Goal: Information Seeking & Learning: Learn about a topic

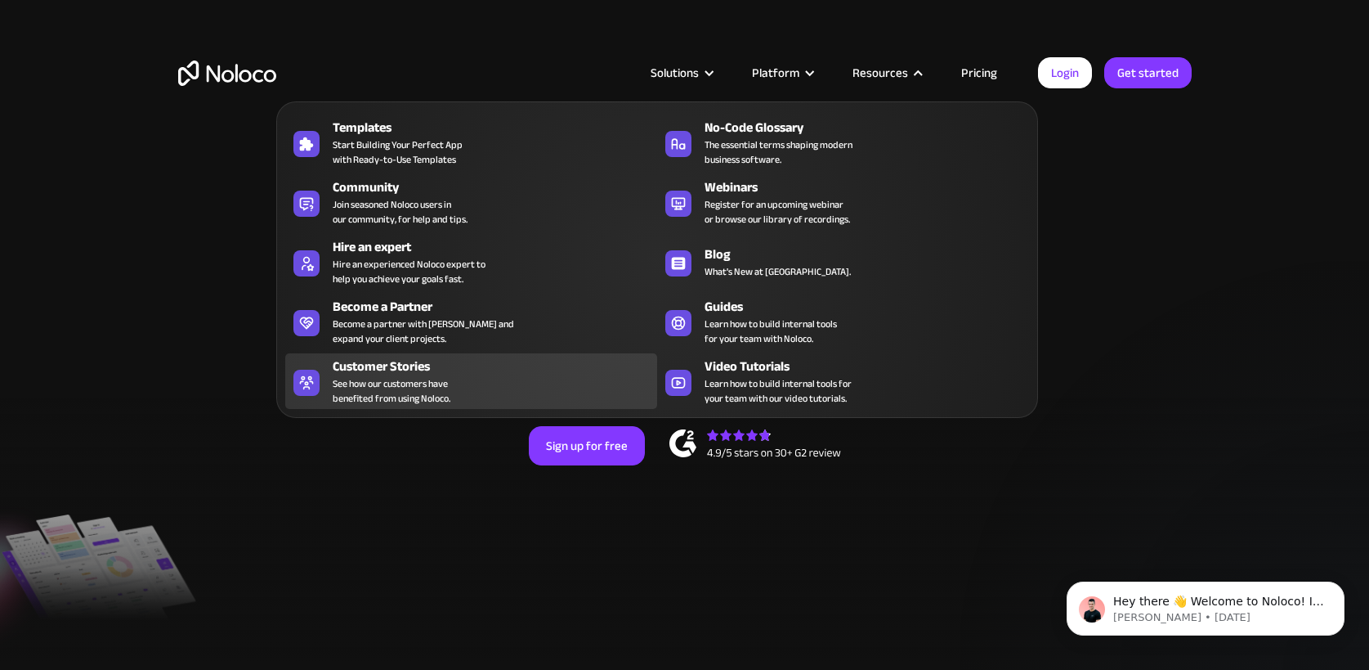
click at [419, 379] on span "See how our customers have benefited from using Noloco." at bounding box center [392, 390] width 118 height 29
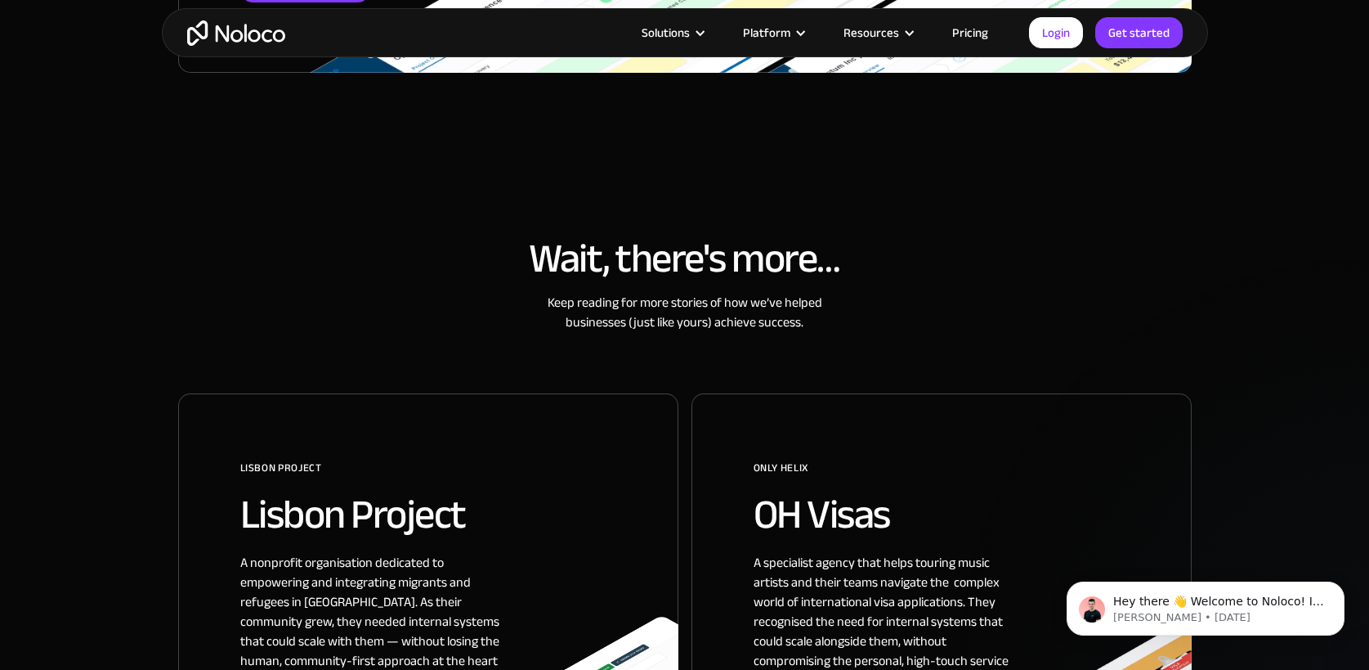
scroll to position [677, 0]
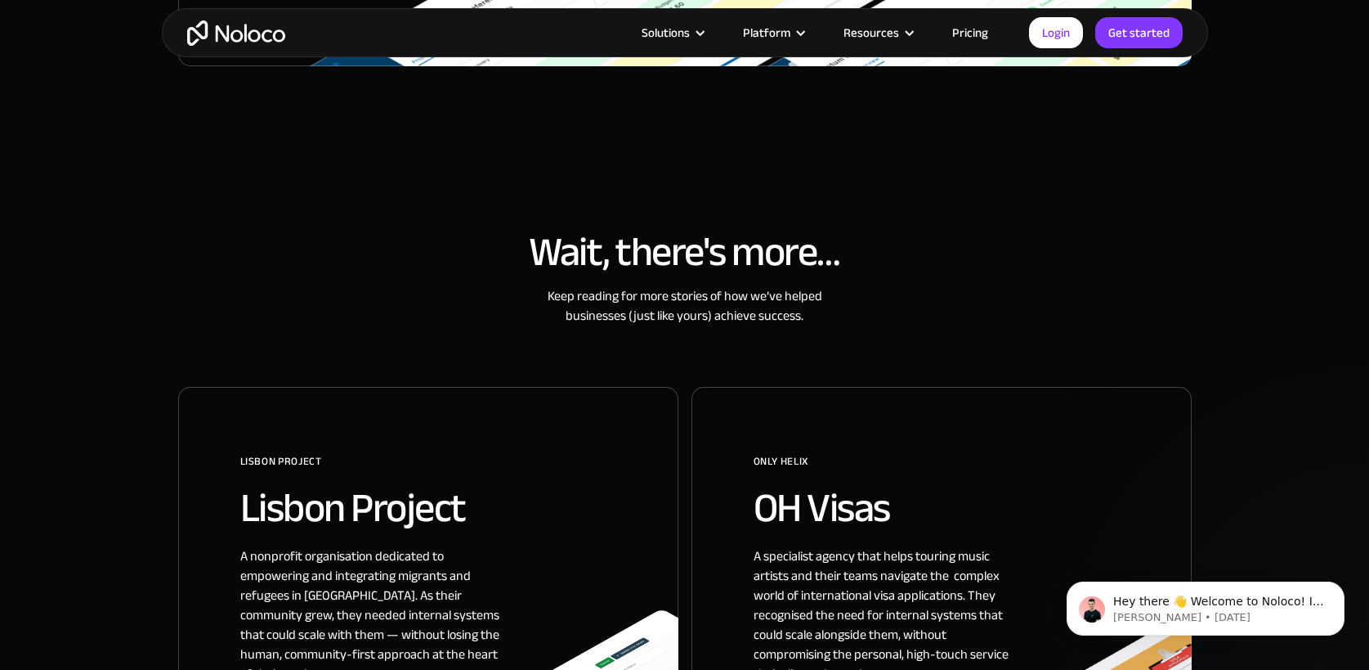
click at [404, 526] on h2 "Lisbon Project" at bounding box center [428, 508] width 376 height 44
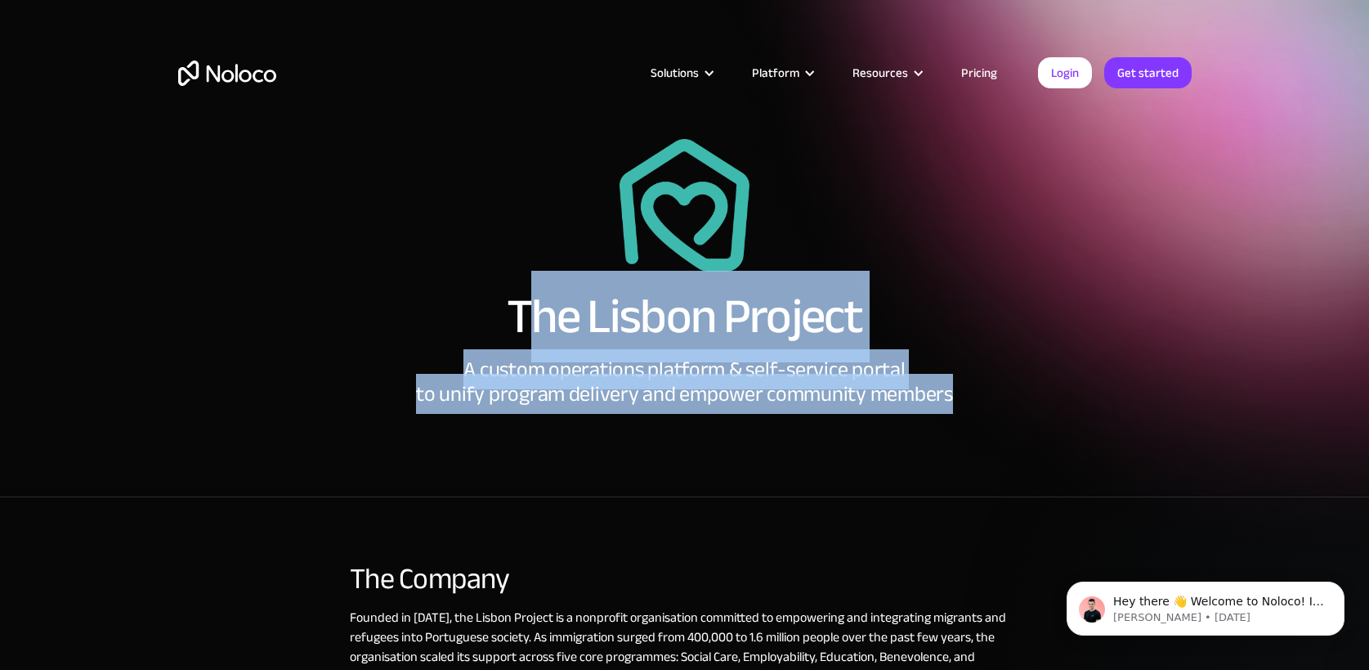
drag, startPoint x: 522, startPoint y: 320, endPoint x: 871, endPoint y: 396, distance: 356.6
click at [961, 395] on div "The Lisbon Project A custom operations platform & self-service portal to unify …" at bounding box center [685, 272] width 1014 height 267
click at [537, 329] on h1 "The Lisbon Project" at bounding box center [685, 316] width 356 height 49
drag, startPoint x: 505, startPoint y: 314, endPoint x: 949, endPoint y: 401, distance: 452.3
click at [951, 399] on div "The Lisbon Project A custom operations platform & self-service portal to unify …" at bounding box center [685, 272] width 1014 height 267
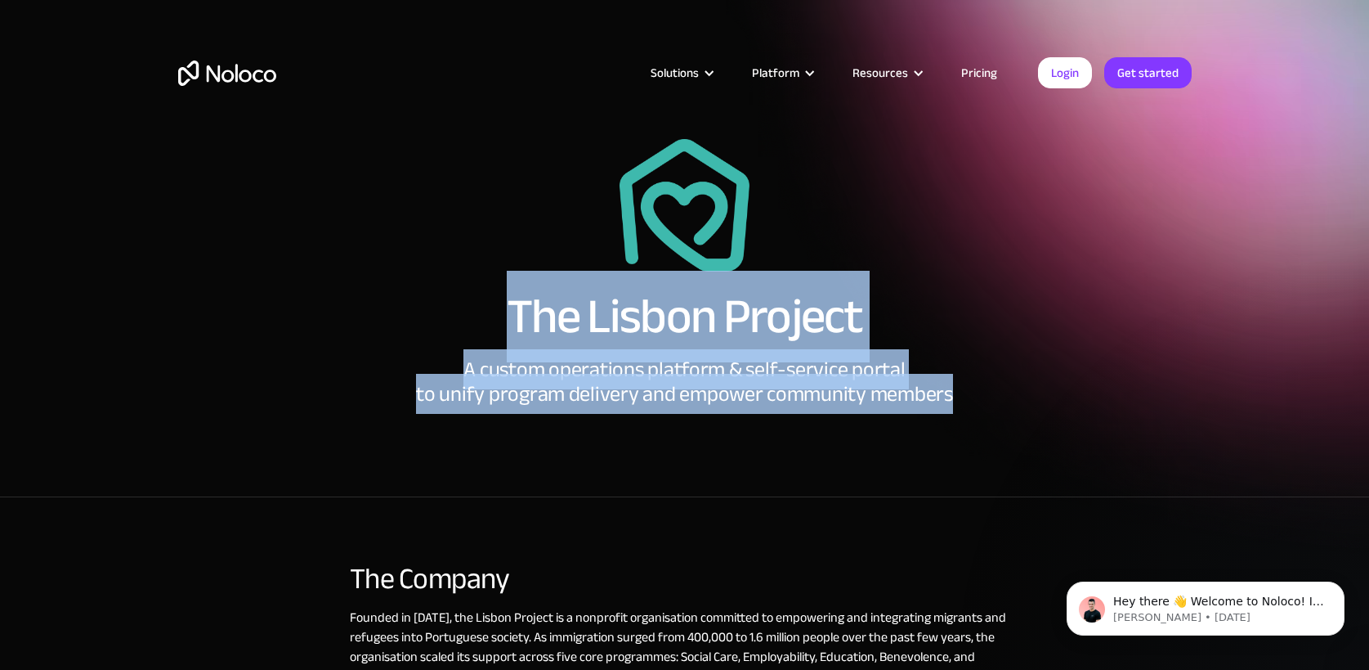
copy div "The Lisbon Project A custom operations platform & self-service portal to unify …"
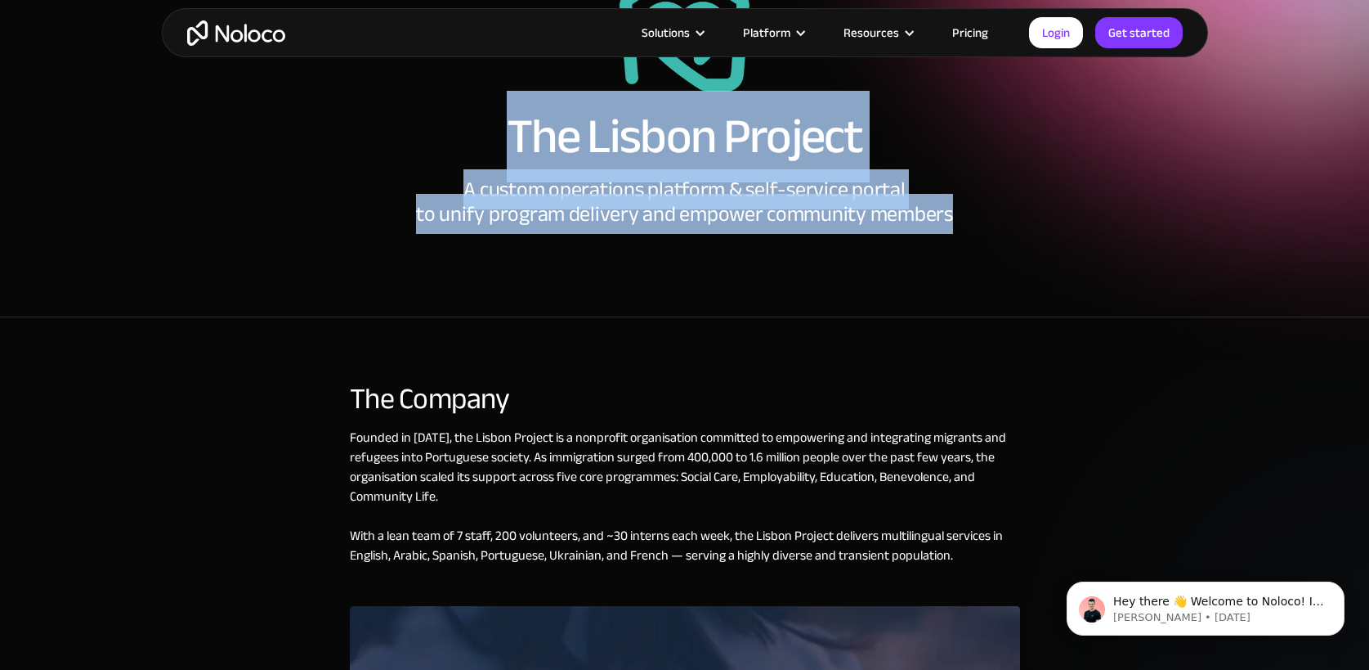
click at [201, 316] on section "The Lisbon Project A custom operations platform & self-service portal to unify …" at bounding box center [684, 68] width 1369 height 497
